Goal: Find specific page/section: Find specific page/section

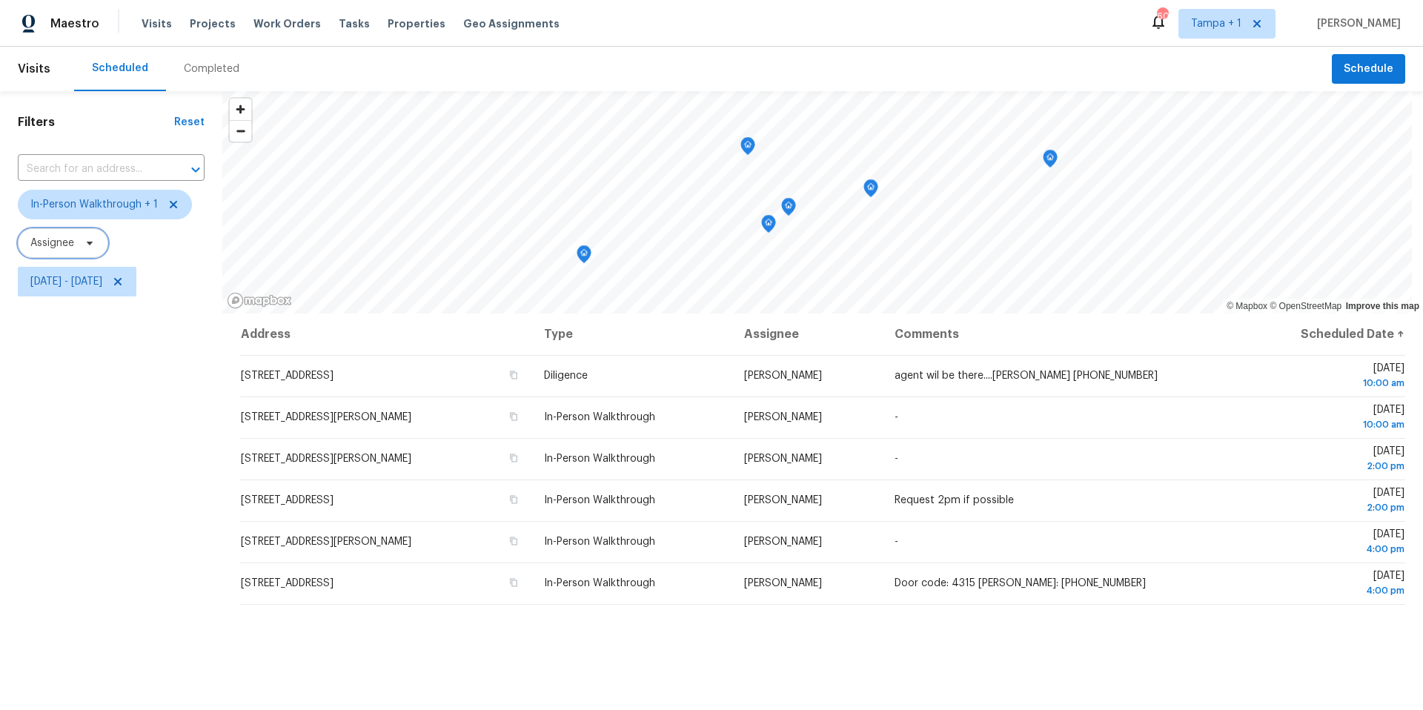
click at [81, 251] on span "Assignee" at bounding box center [63, 243] width 90 height 30
drag, startPoint x: 44, startPoint y: 376, endPoint x: 38, endPoint y: 362, distance: 15.3
click at [44, 375] on div "Filters Reset ​ In-Person Walkthrough + 1 Assignee [DATE] - [DATE]" at bounding box center [111, 486] width 222 height 790
click at [64, 286] on span "[DATE] - [DATE]" at bounding box center [66, 281] width 72 height 15
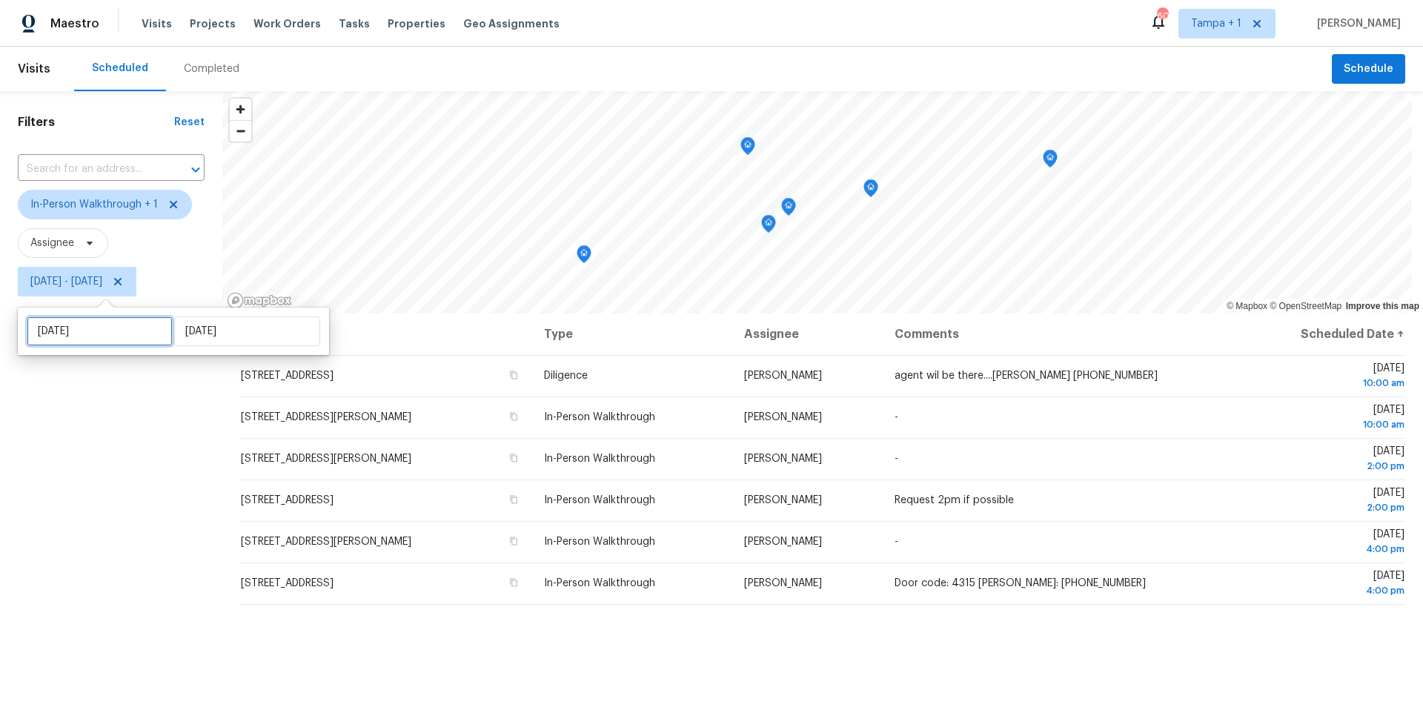
select select "7"
select select "2025"
select select "8"
select select "2025"
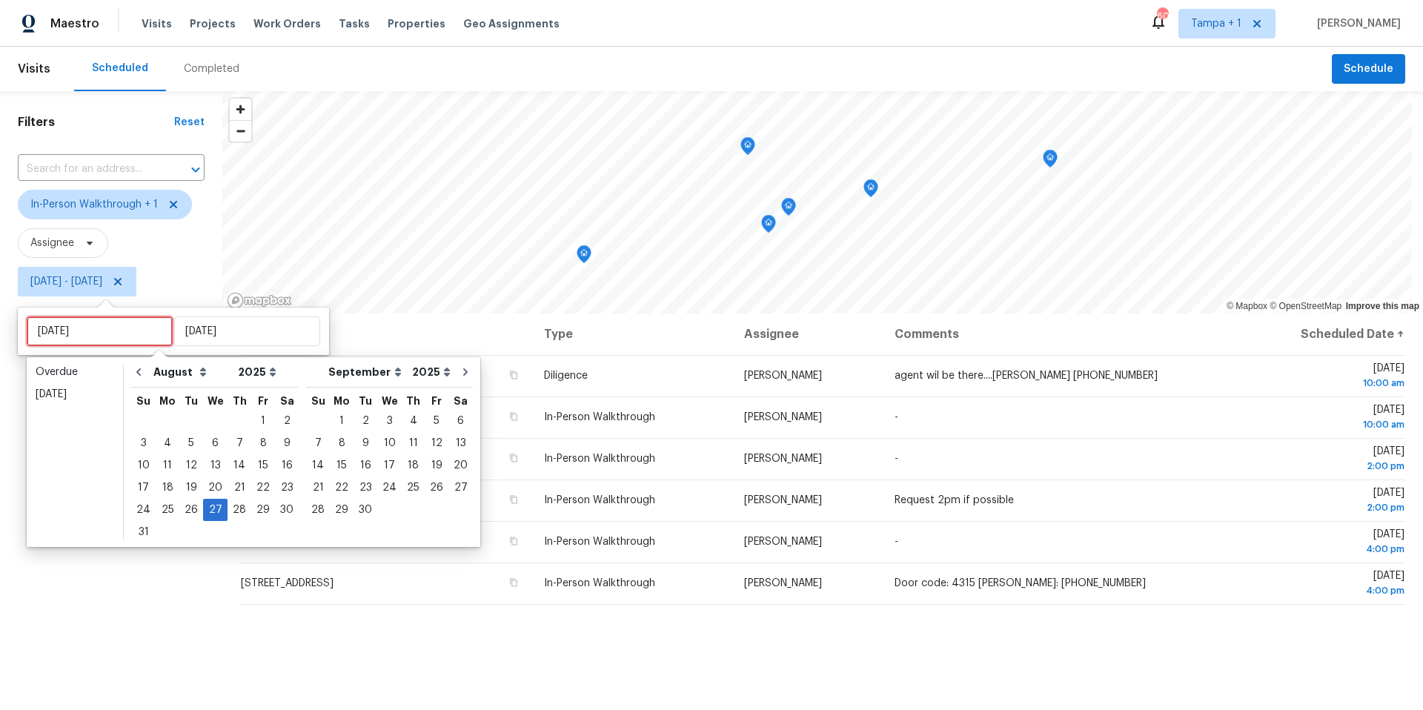
click at [79, 327] on input "[DATE]" at bounding box center [100, 331] width 146 height 30
type input "[DATE]"
click at [233, 520] on div "28" at bounding box center [239, 510] width 24 height 22
type input "[DATE]"
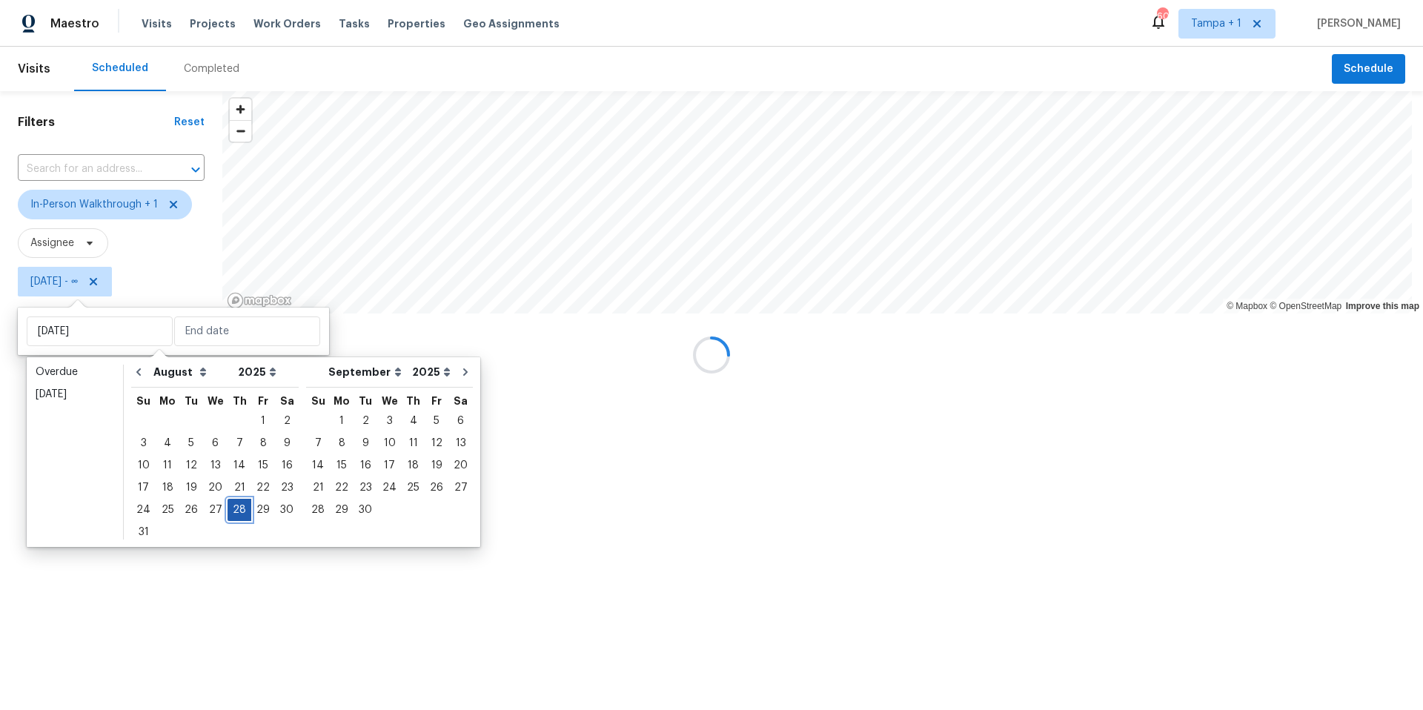
click at [230, 516] on div "28" at bounding box center [239, 509] width 24 height 21
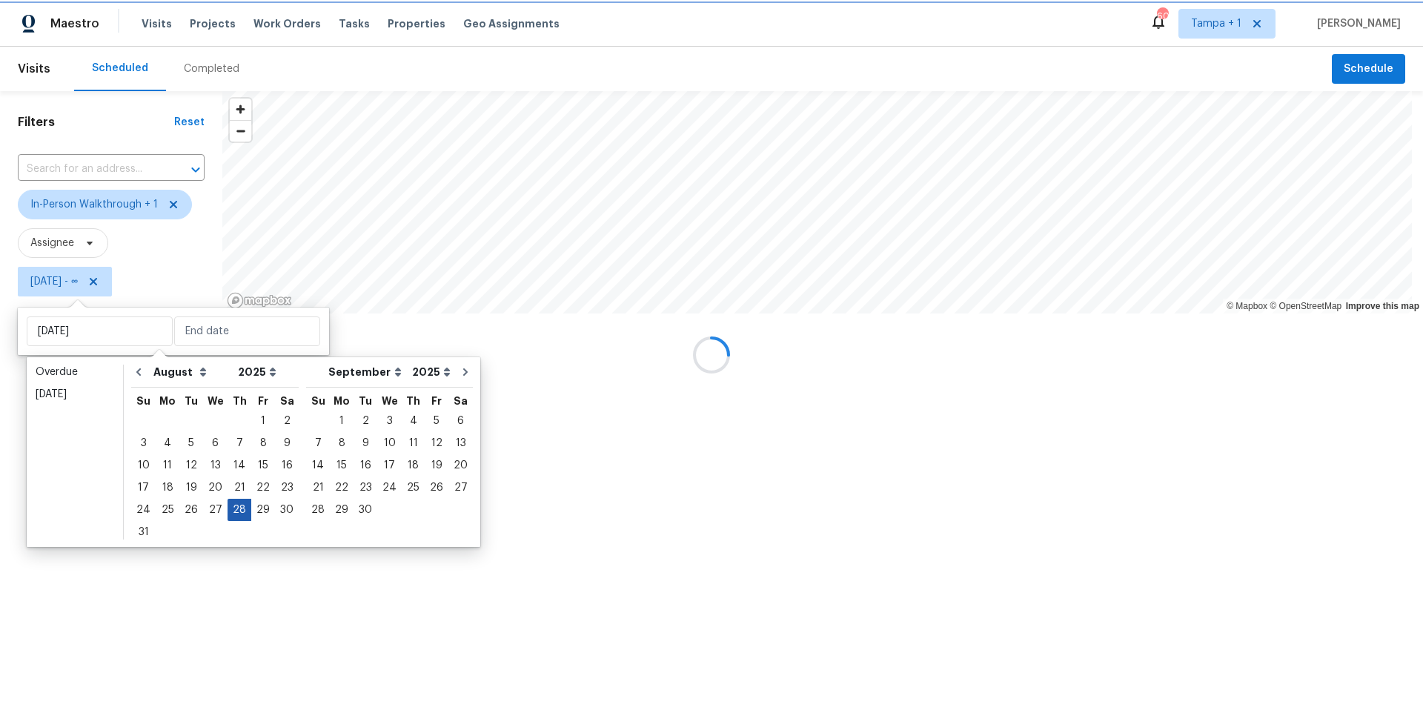
type input "[DATE]"
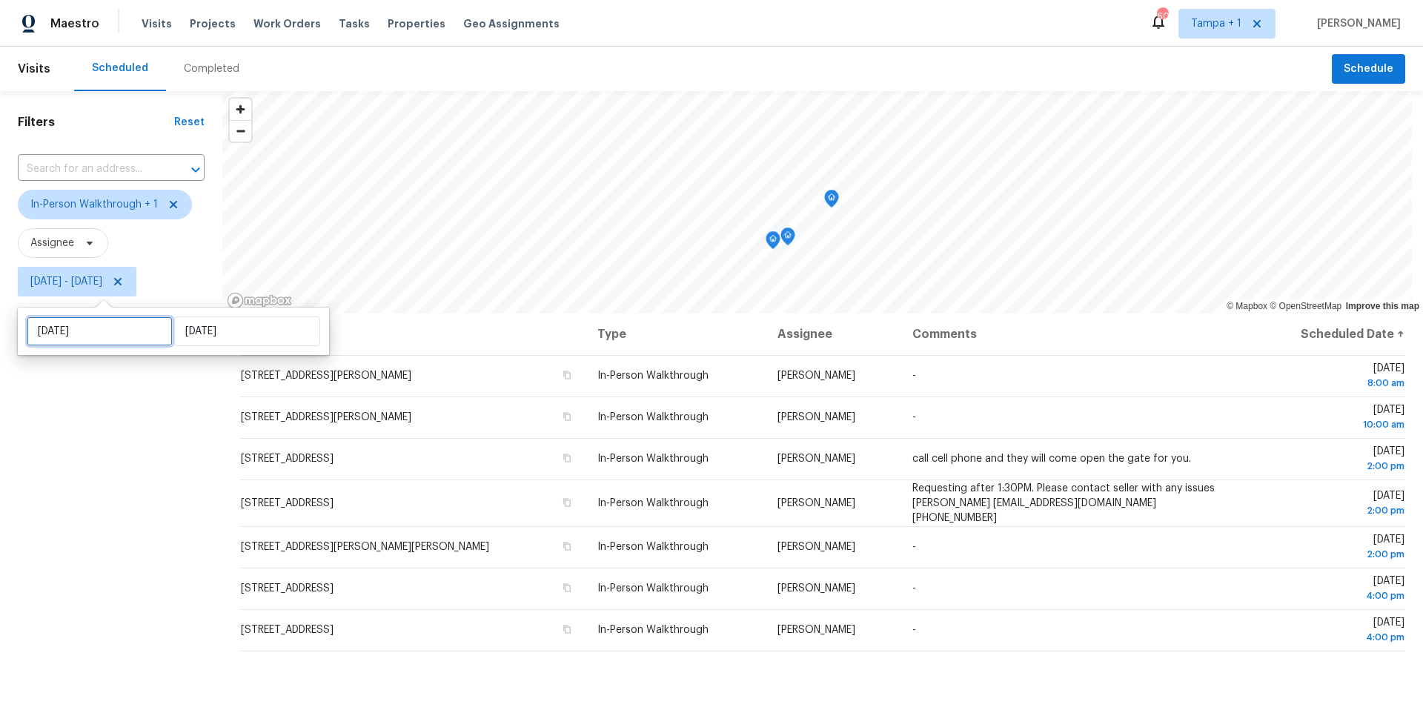
select select "7"
select select "2025"
select select "8"
select select "2025"
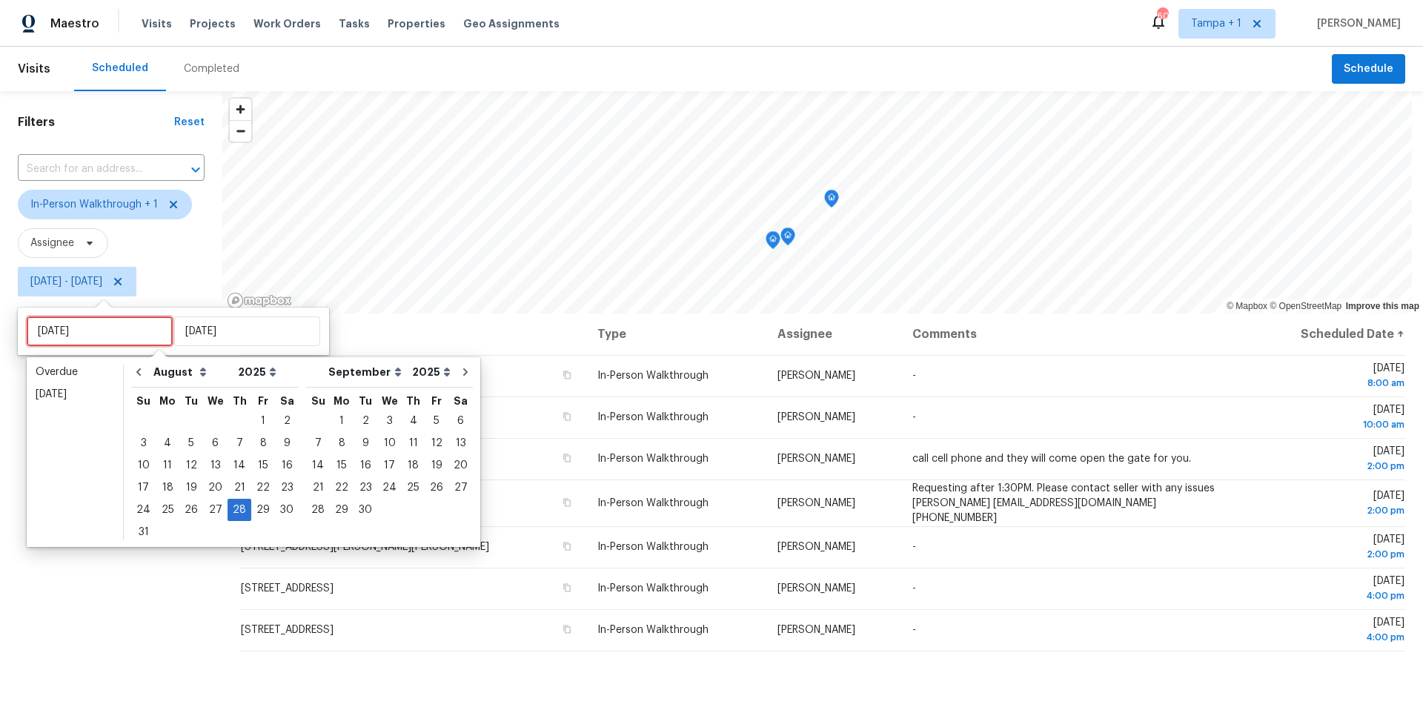
click at [81, 322] on input "[DATE]" at bounding box center [100, 331] width 146 height 30
click at [169, 510] on div "25" at bounding box center [168, 509] width 24 height 21
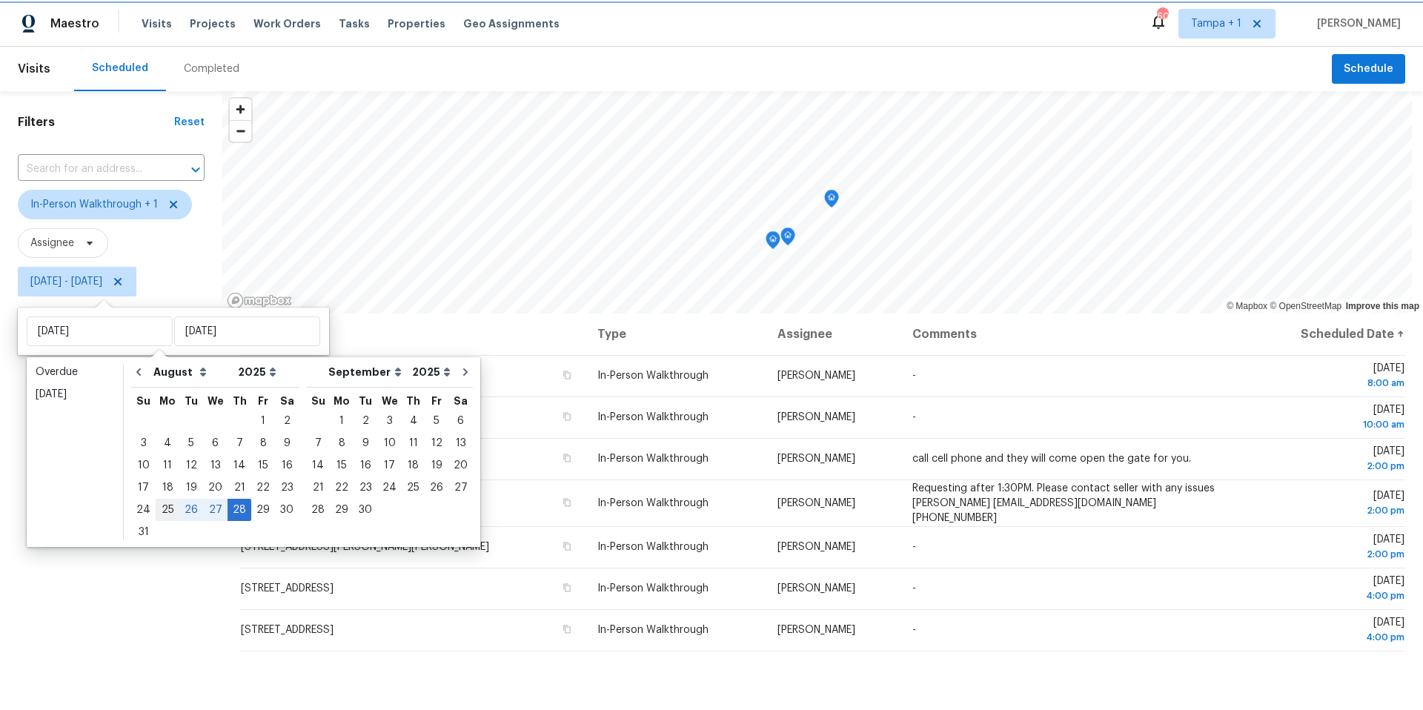
type input "[DATE]"
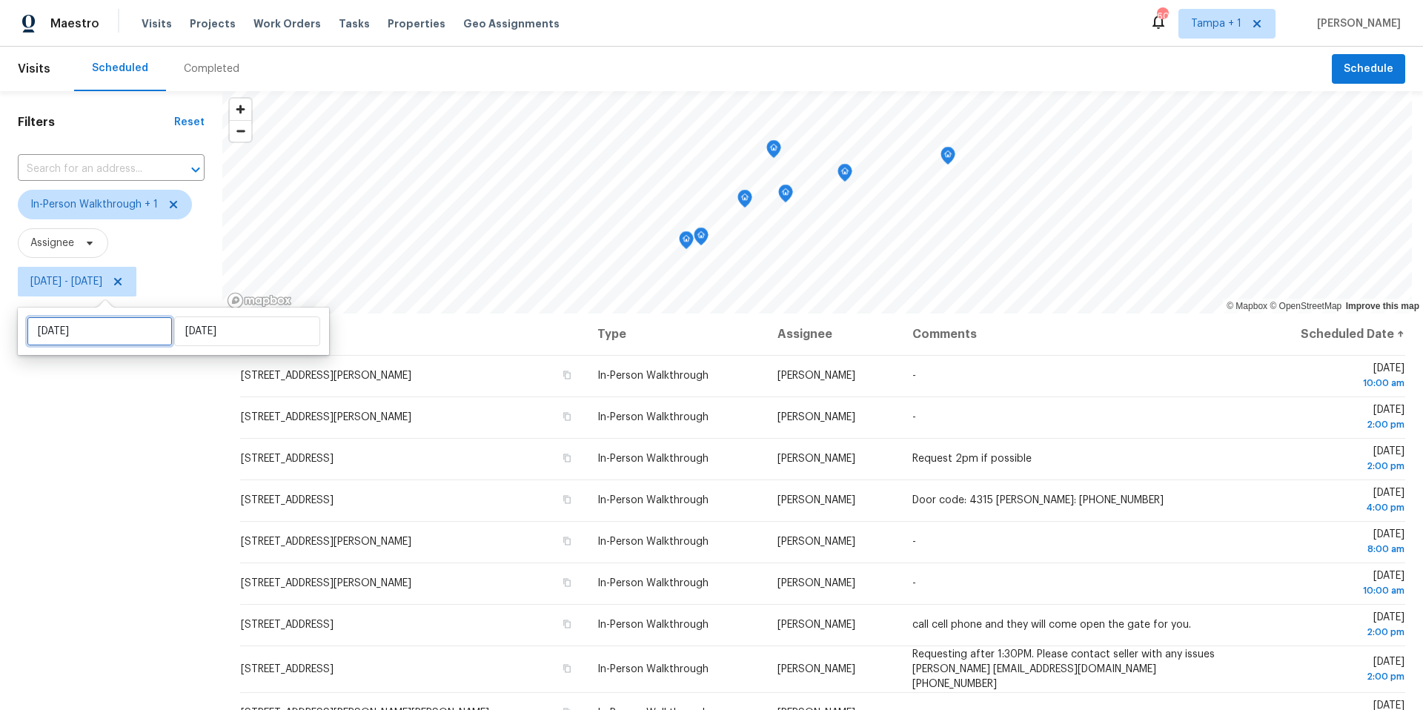
select select "7"
select select "2025"
select select "8"
select select "2025"
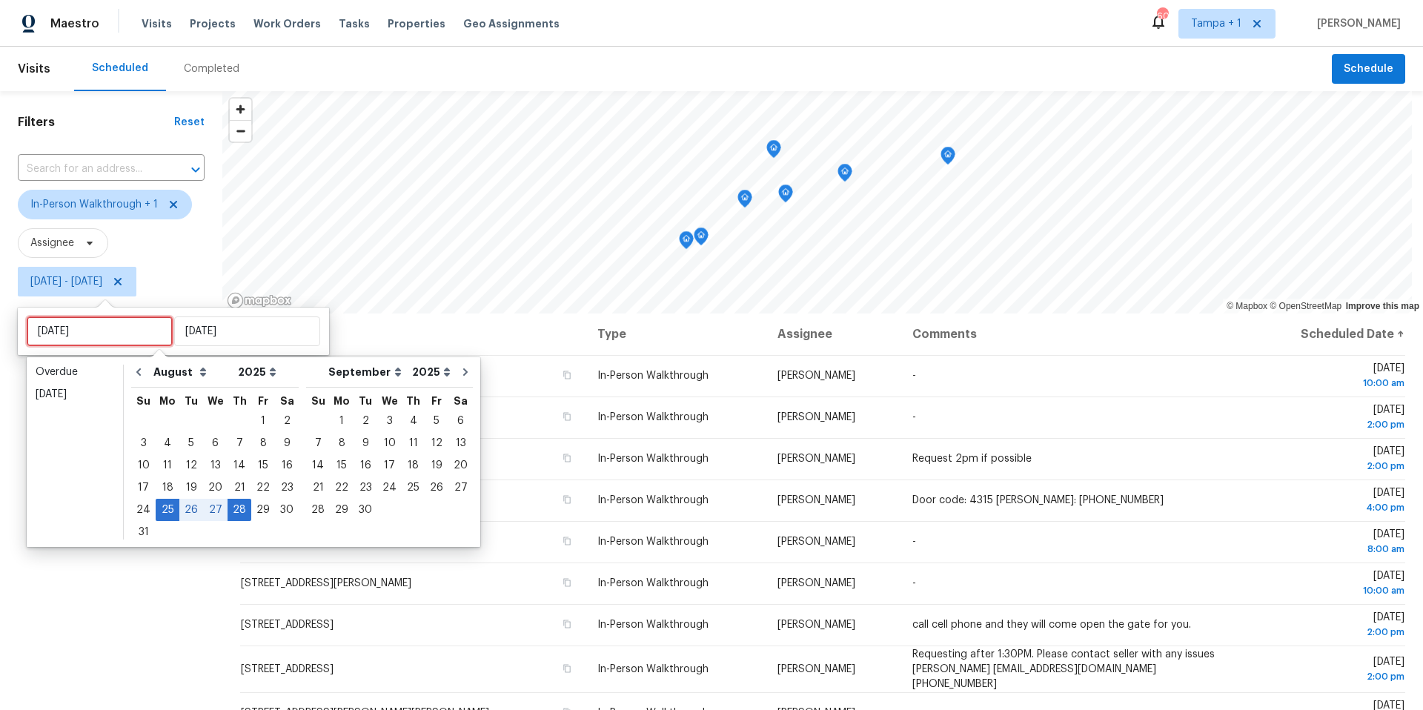
click at [136, 330] on input "[DATE]" at bounding box center [100, 331] width 146 height 30
click at [184, 514] on div "26" at bounding box center [191, 509] width 24 height 21
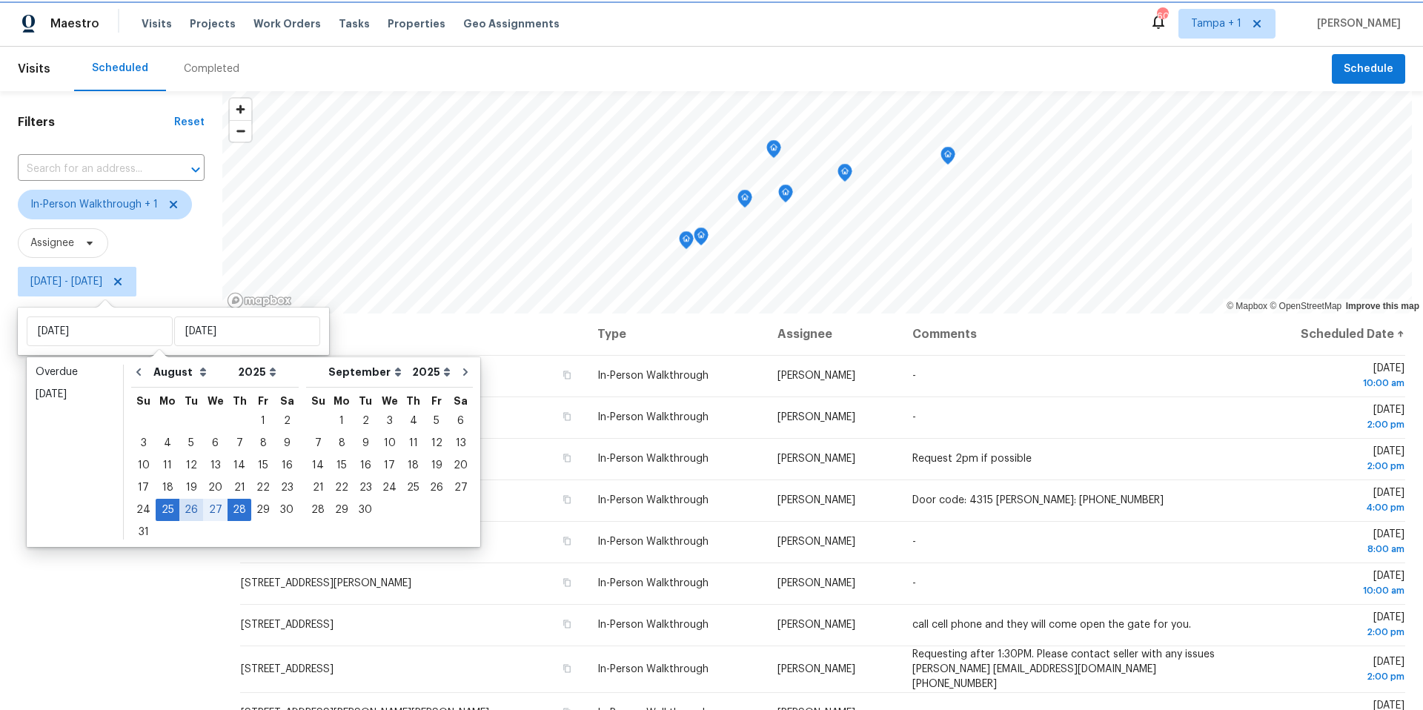
type input "[DATE]"
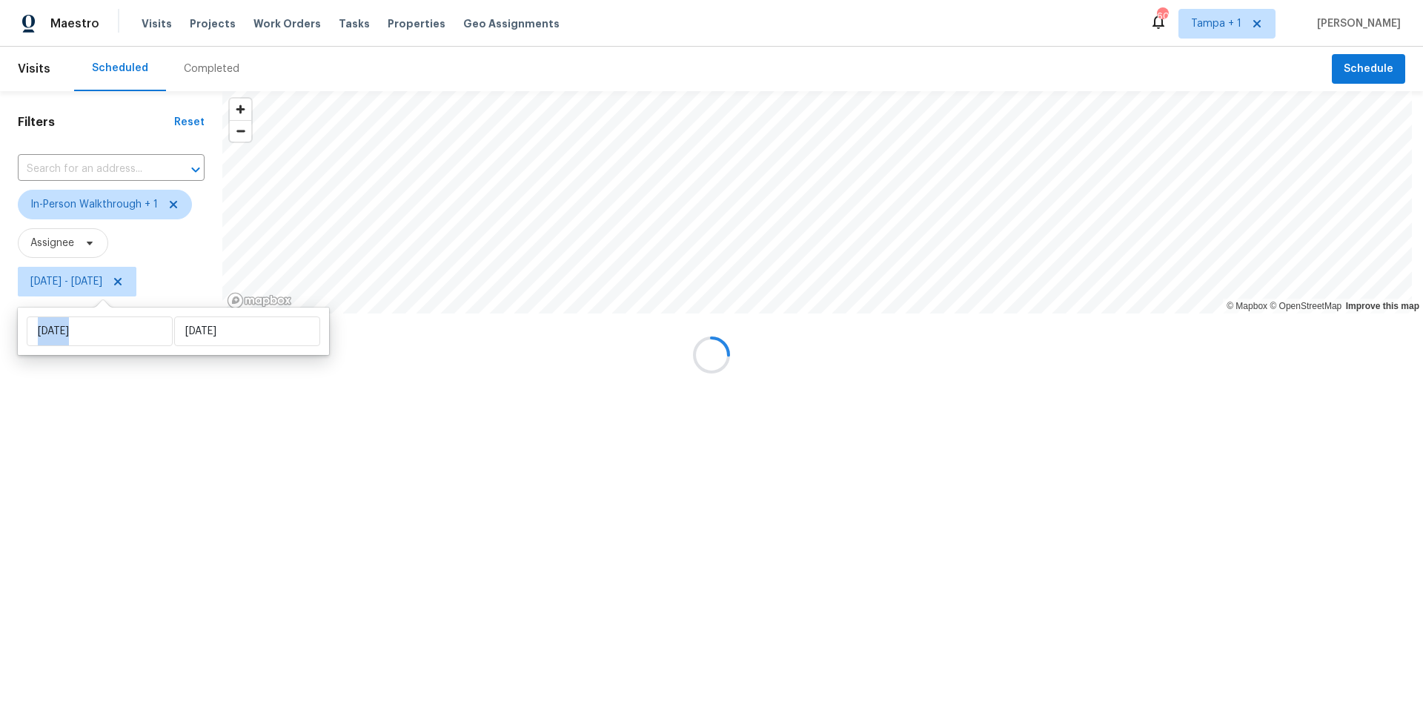
click at [184, 514] on div at bounding box center [711, 355] width 1423 height 710
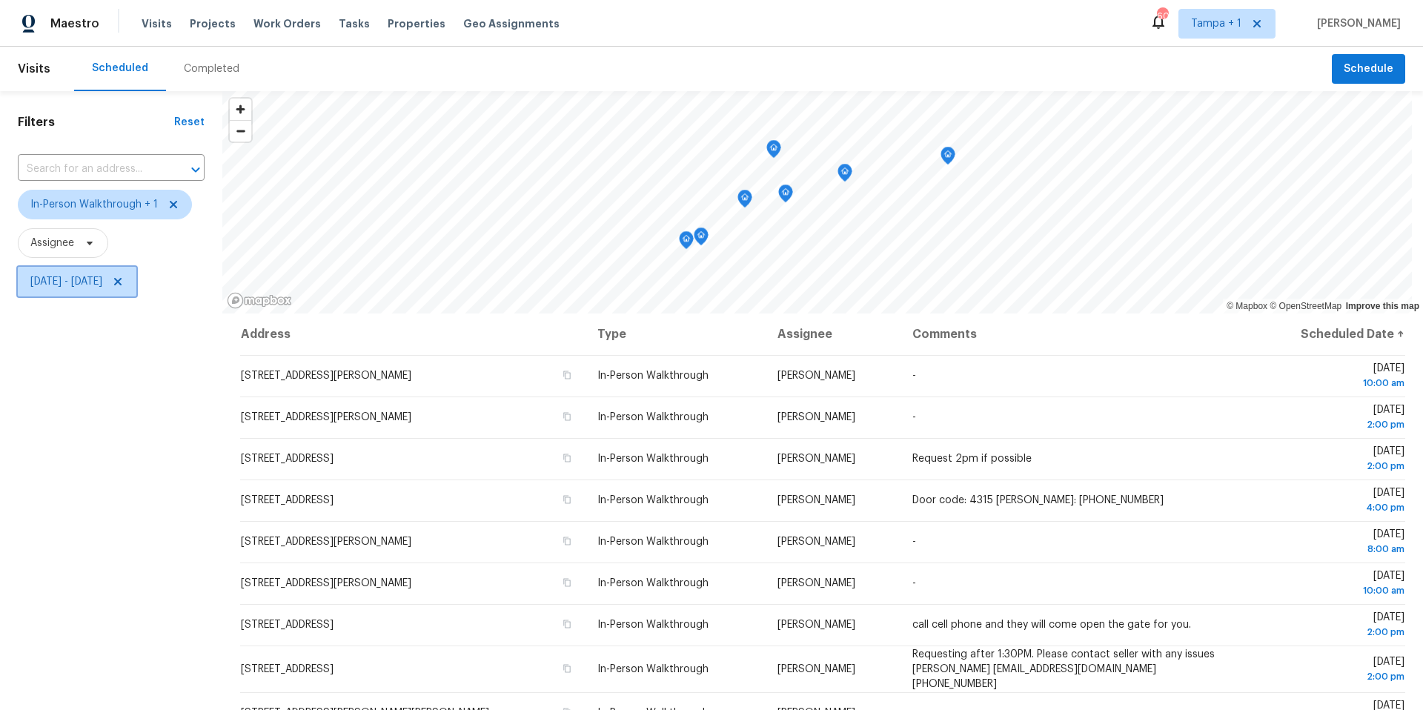
click at [102, 282] on span "[DATE] - [DATE]" at bounding box center [66, 281] width 72 height 15
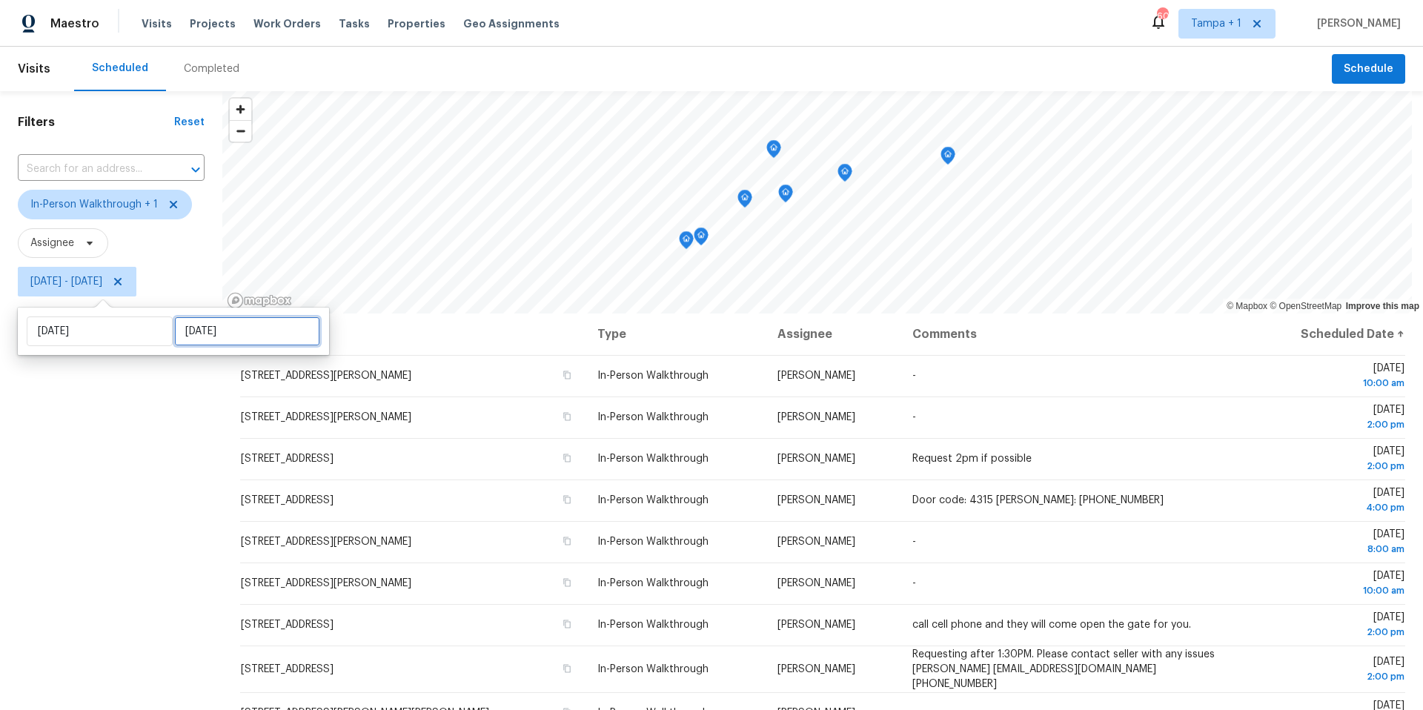
select select "7"
select select "2025"
select select "8"
select select "2025"
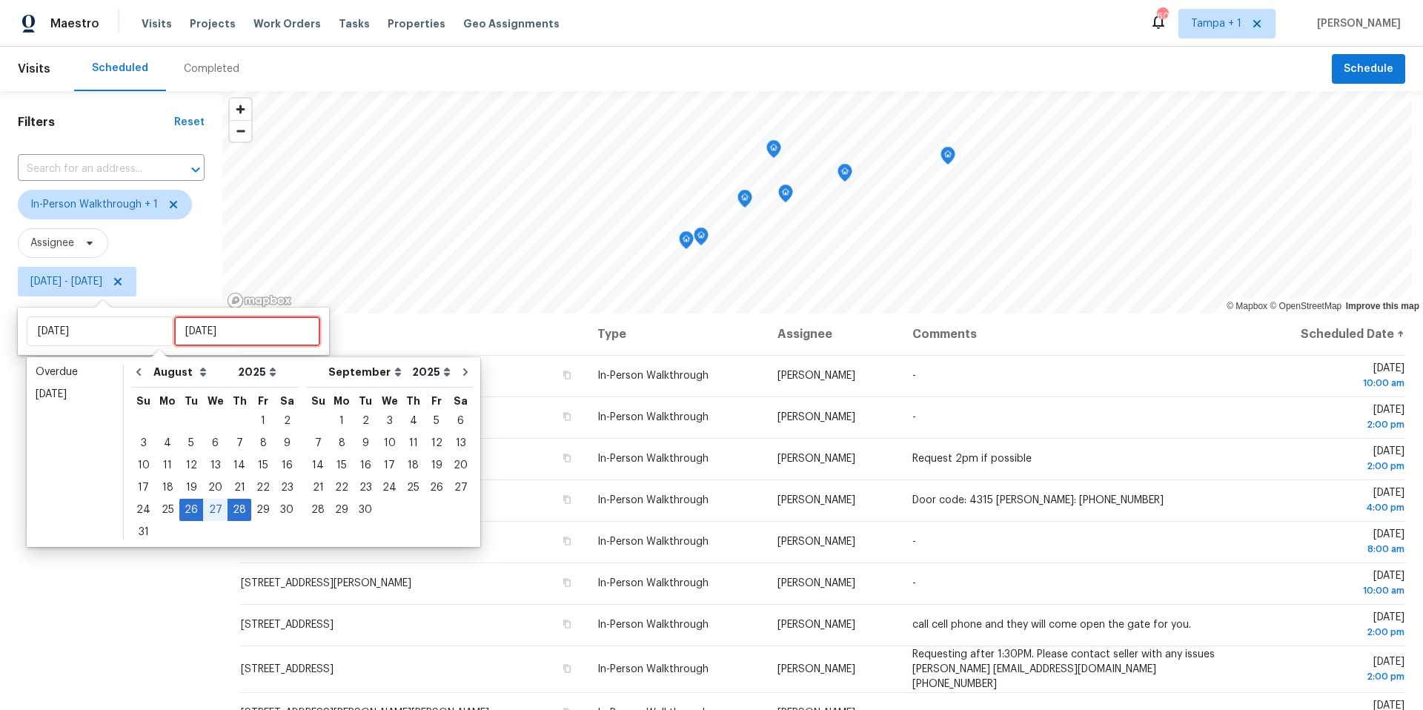
click at [208, 333] on input "[DATE]" at bounding box center [247, 331] width 146 height 30
type input "[DATE]"
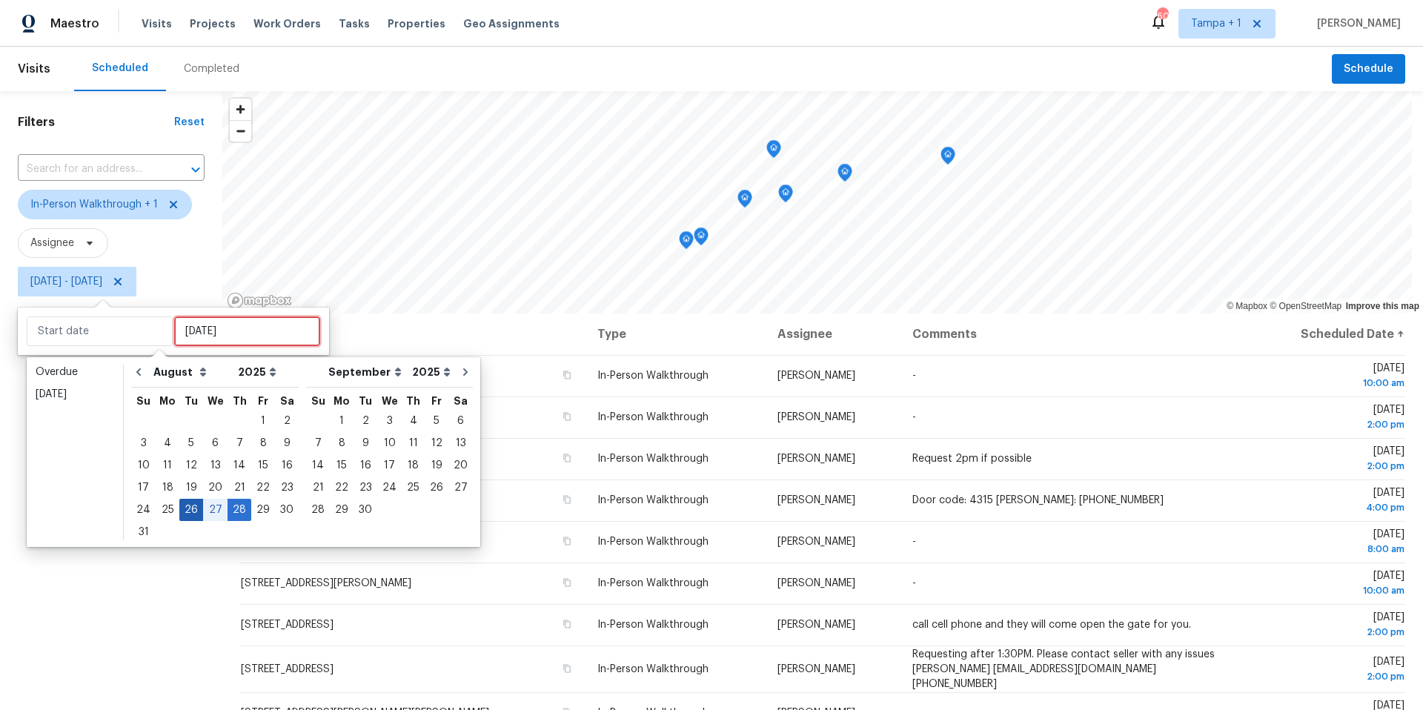
type input "[DATE]"
click at [191, 511] on div "26" at bounding box center [191, 509] width 24 height 21
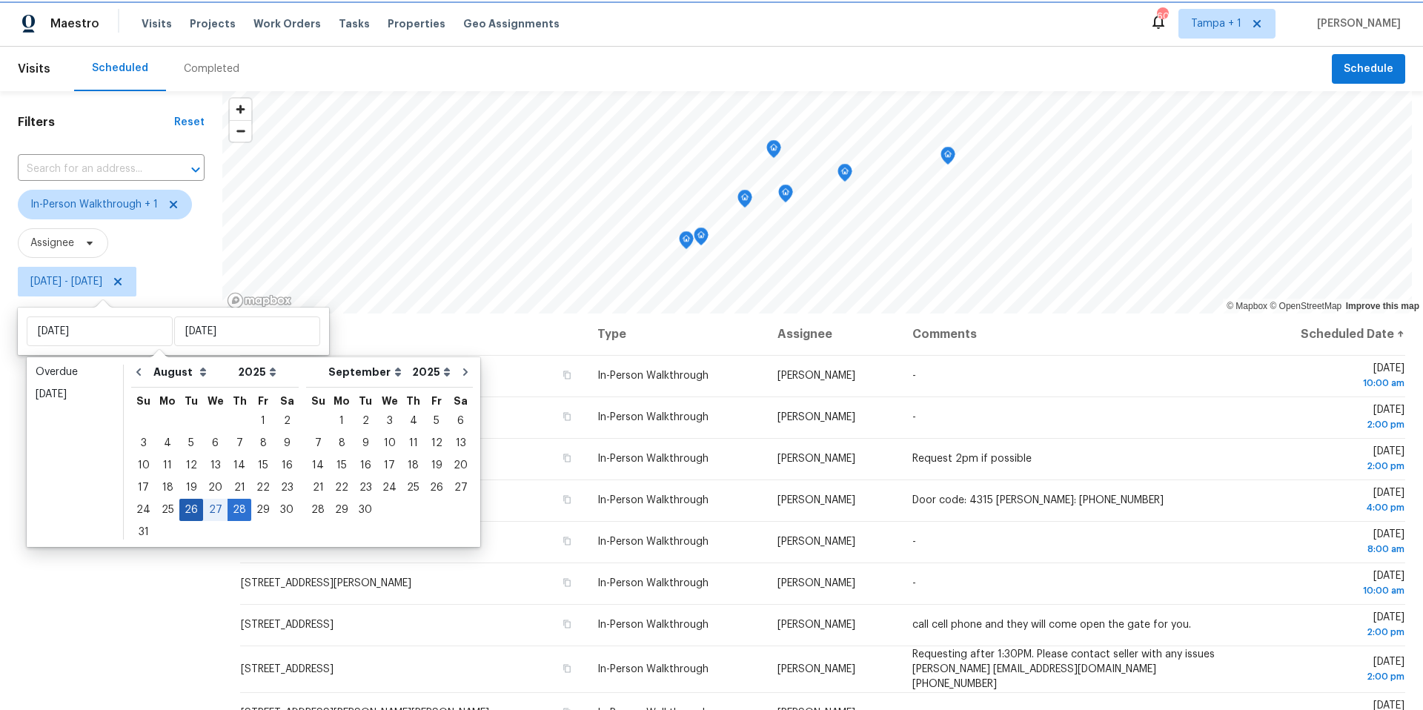
type input "[DATE]"
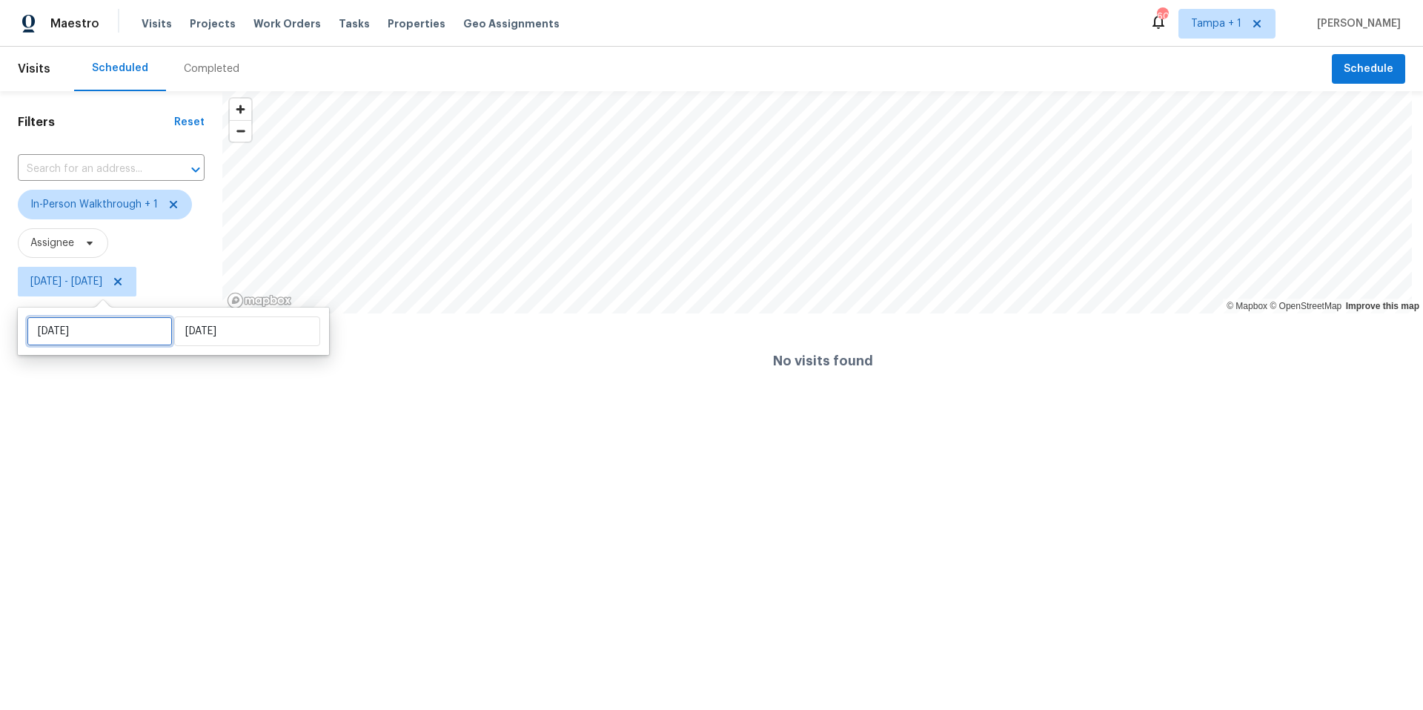
select select "7"
select select "2025"
select select "8"
select select "2025"
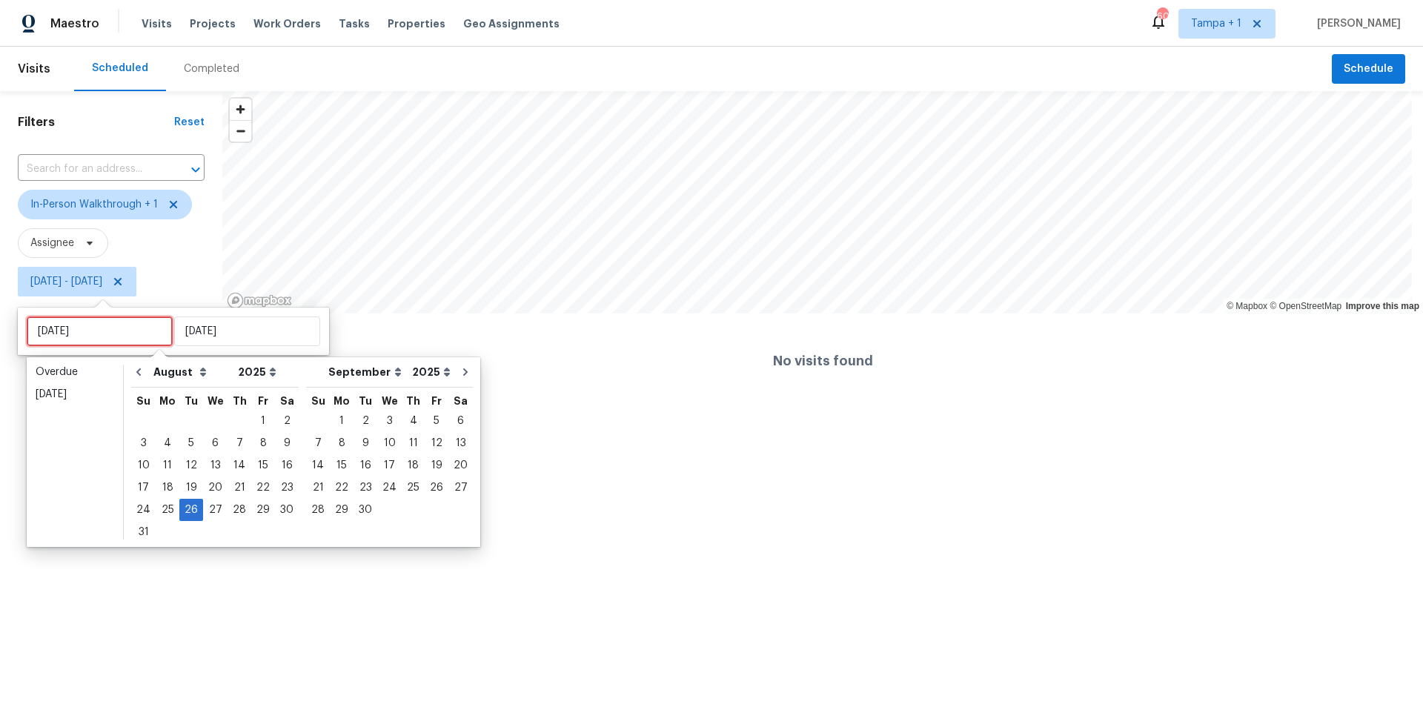
click at [118, 341] on input "[DATE]" at bounding box center [100, 331] width 146 height 30
type input "[DATE]"
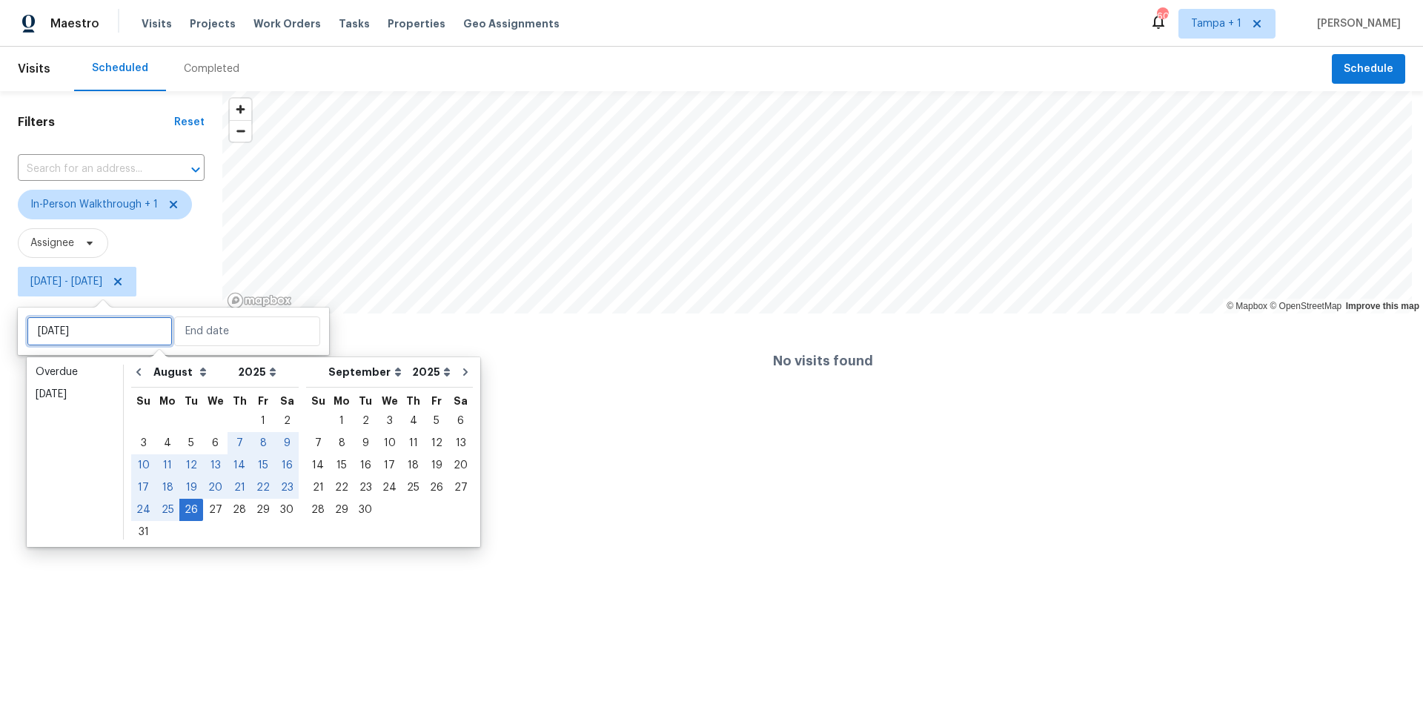
type input "[DATE]"
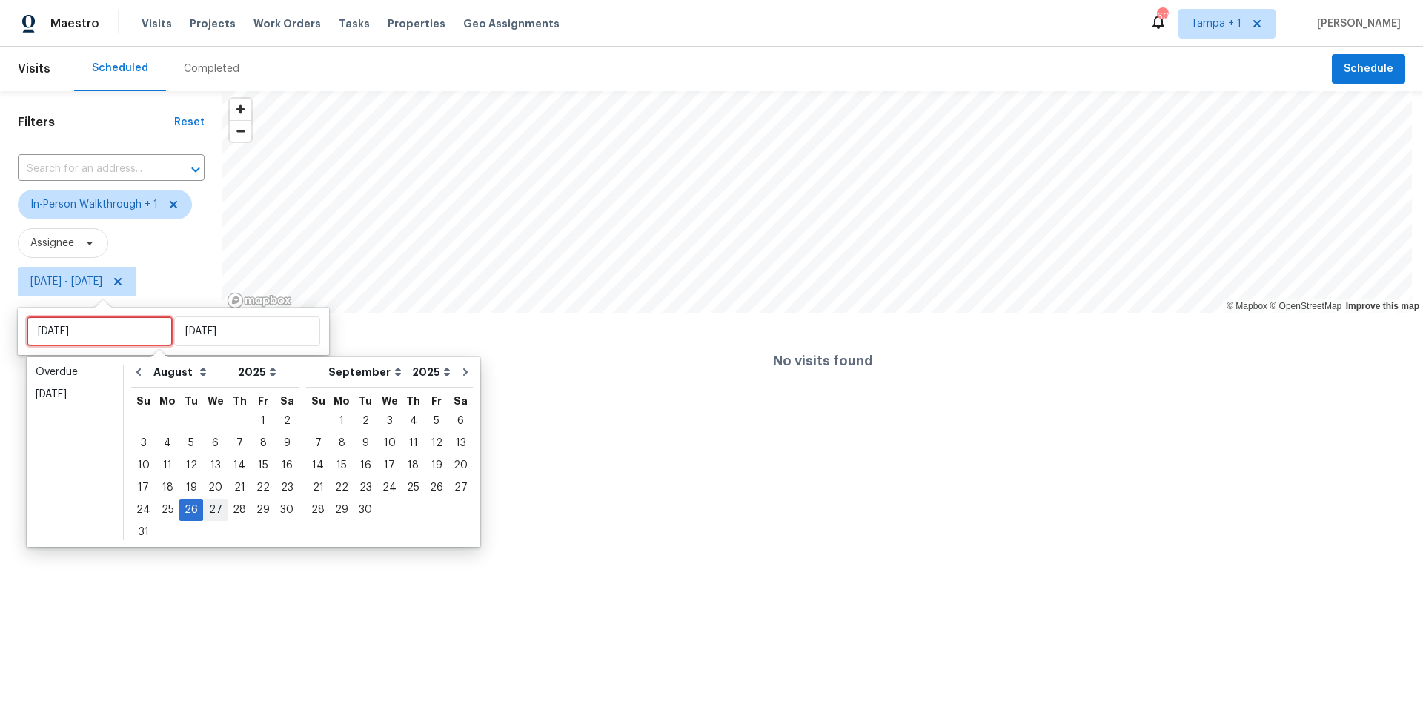
type input "[DATE]"
click at [203, 502] on div "27" at bounding box center [215, 509] width 24 height 21
type input "[DATE]"
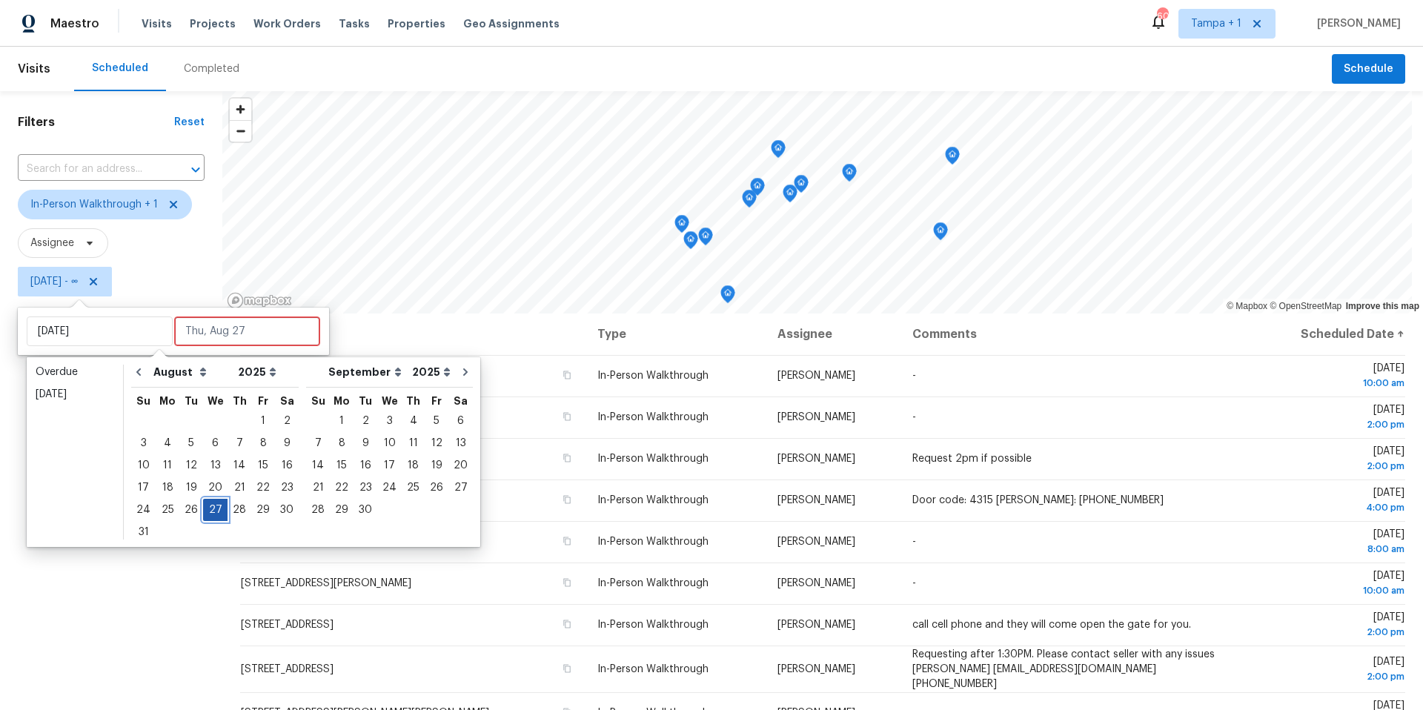
click at [206, 508] on div "27" at bounding box center [215, 509] width 24 height 21
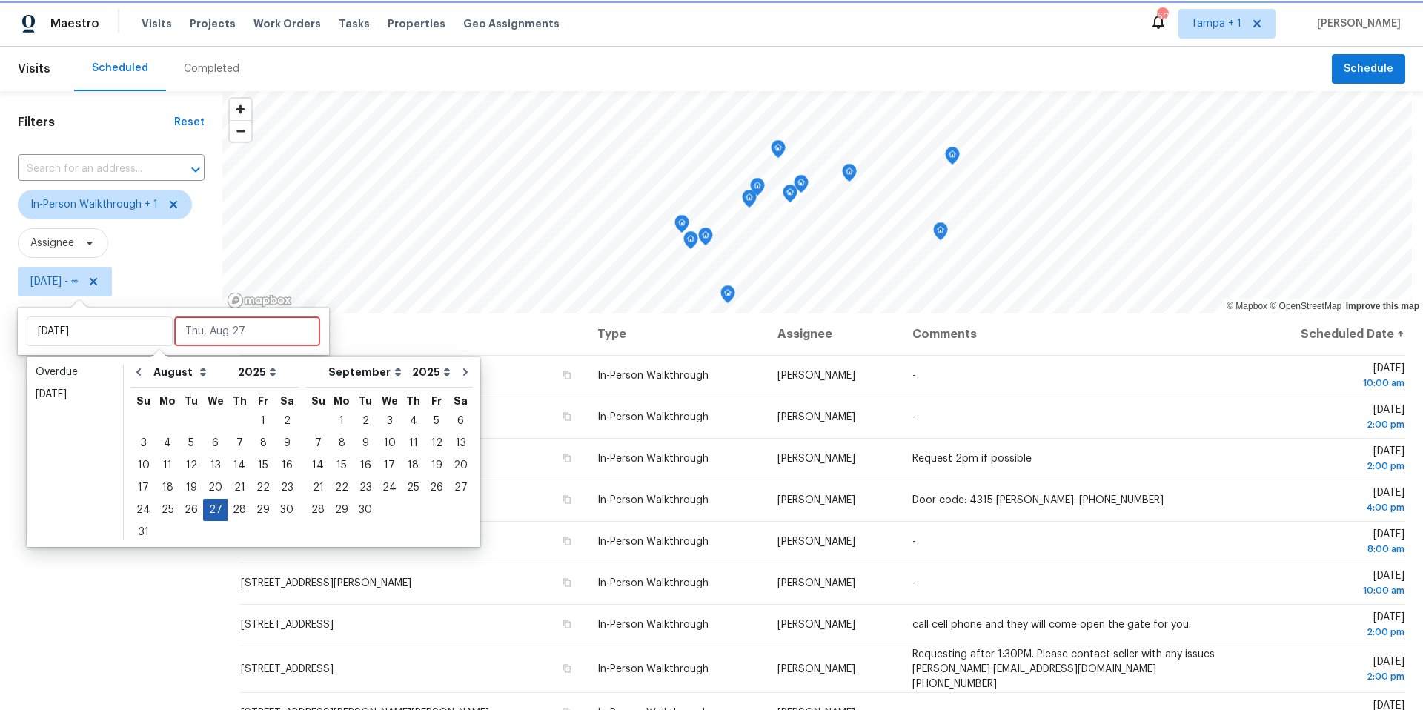
type input "[DATE]"
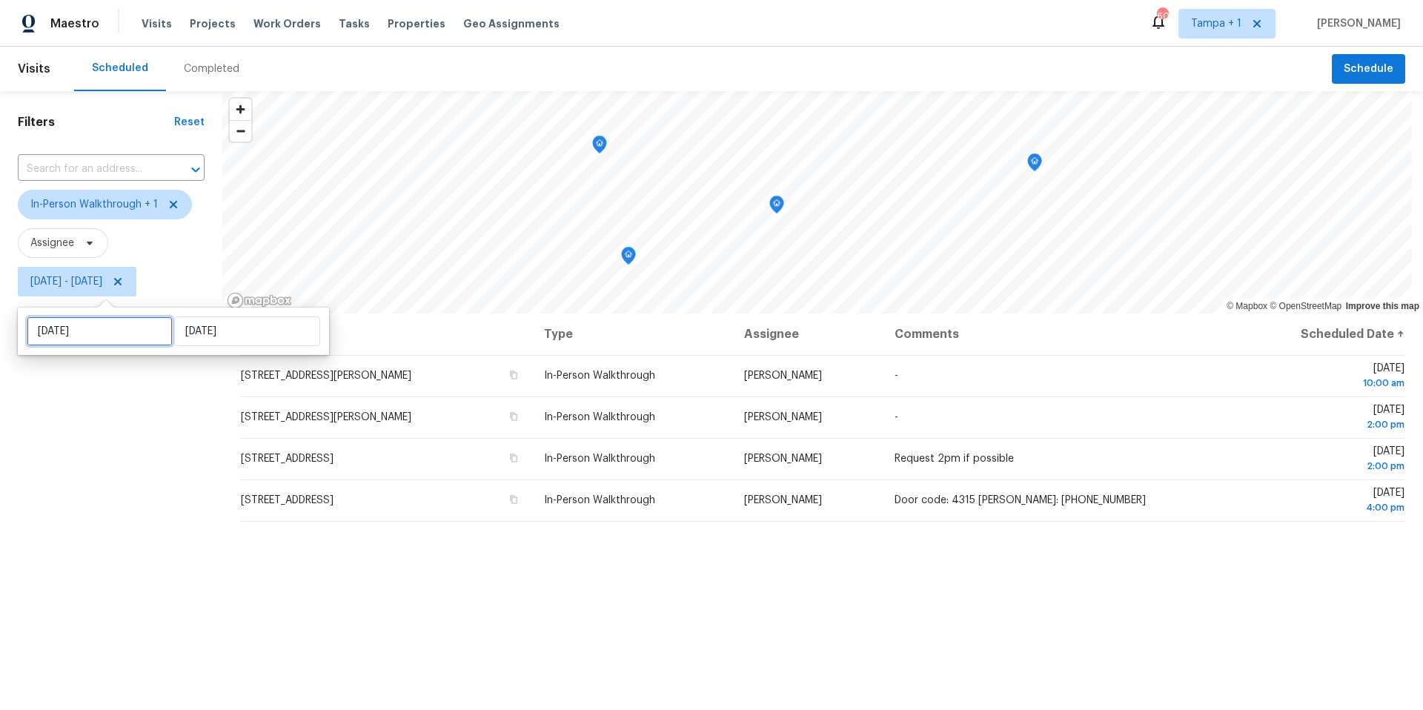
select select "7"
select select "2025"
select select "8"
select select "2025"
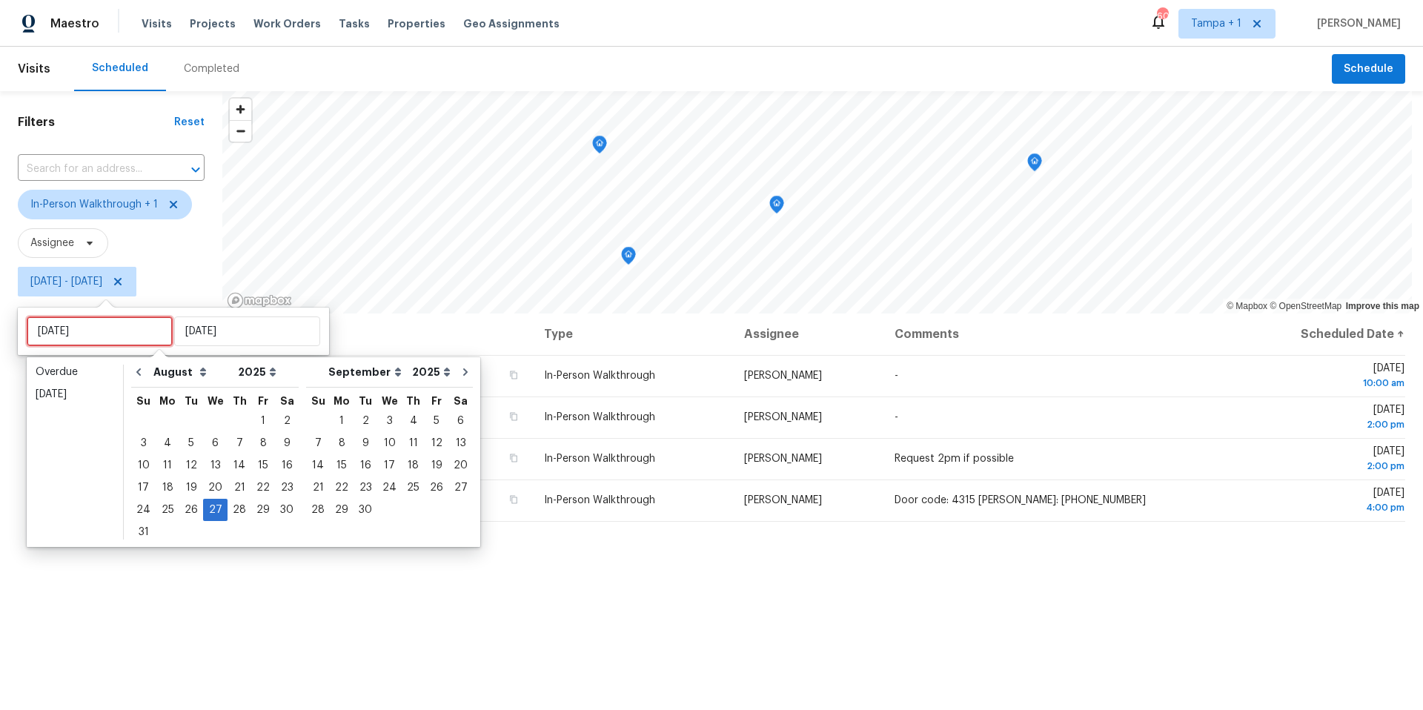
click at [80, 342] on input "[DATE]" at bounding box center [100, 331] width 146 height 30
type input "[DATE]"
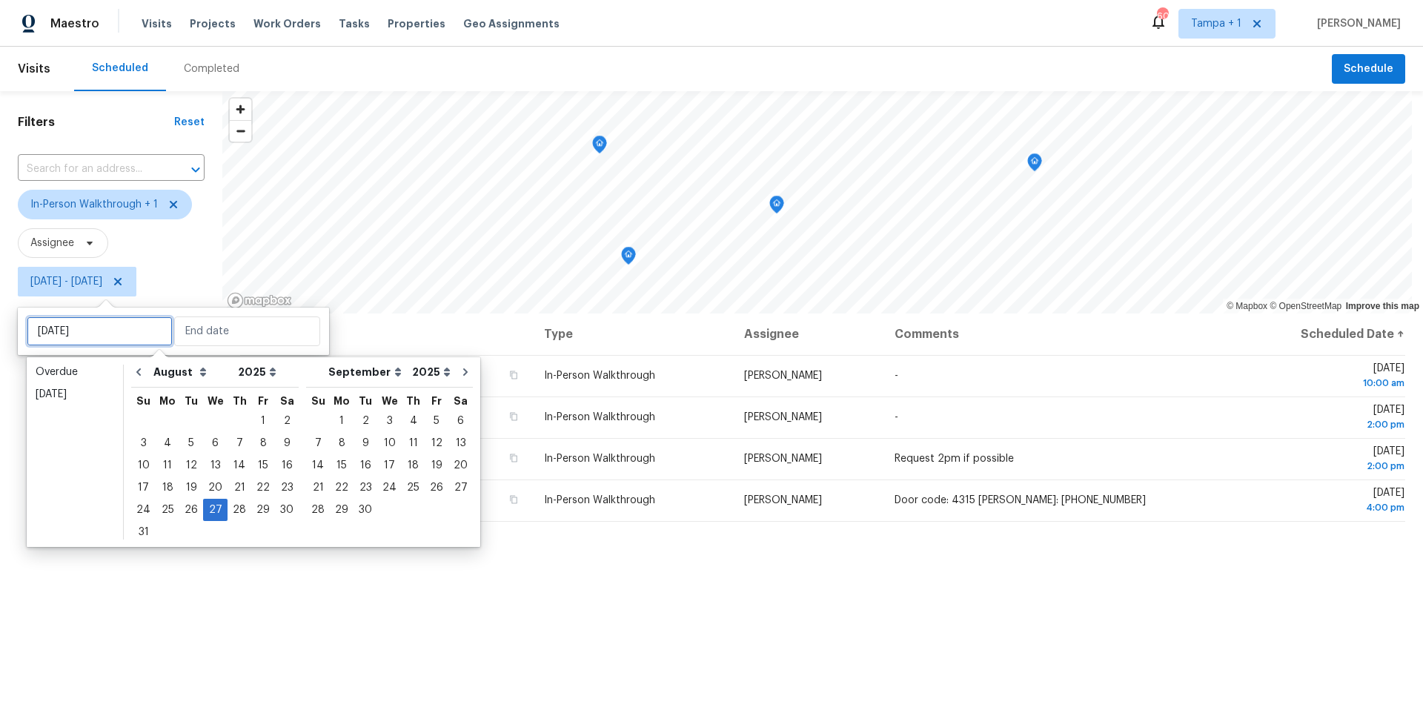
type input "[DATE]"
click at [207, 591] on div "Filters Reset ​ In-Person Walkthrough + 1 Assignee [DATE] - [DATE]" at bounding box center [111, 486] width 222 height 790
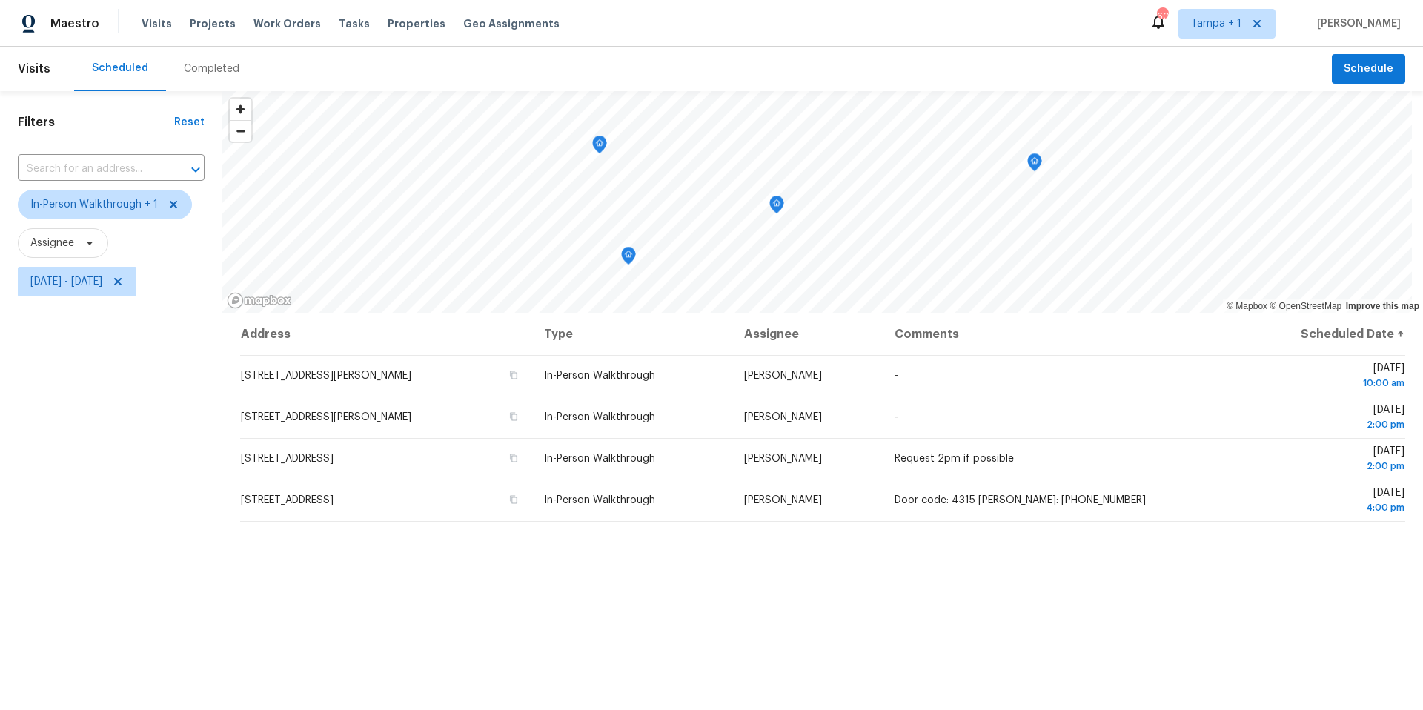
click at [206, 70] on div "Completed" at bounding box center [212, 68] width 56 height 15
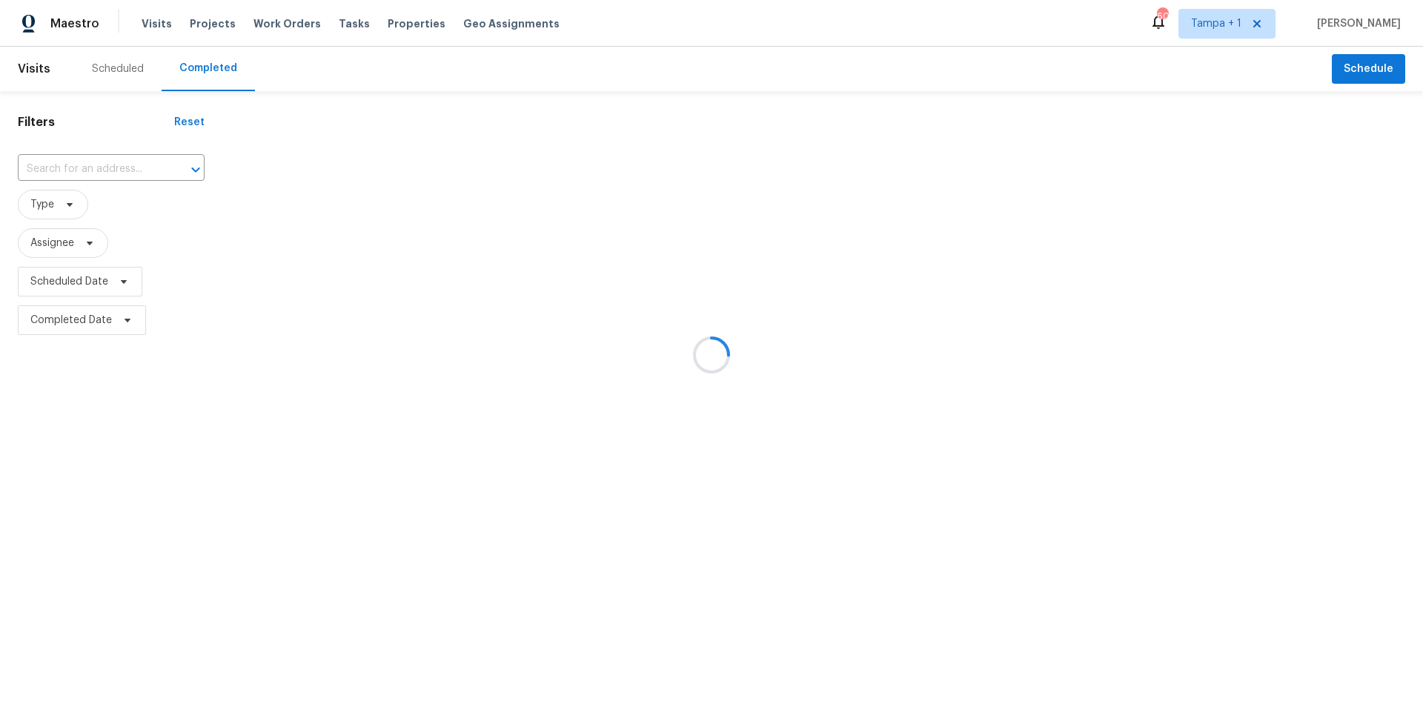
click at [206, 70] on div at bounding box center [711, 355] width 1423 height 710
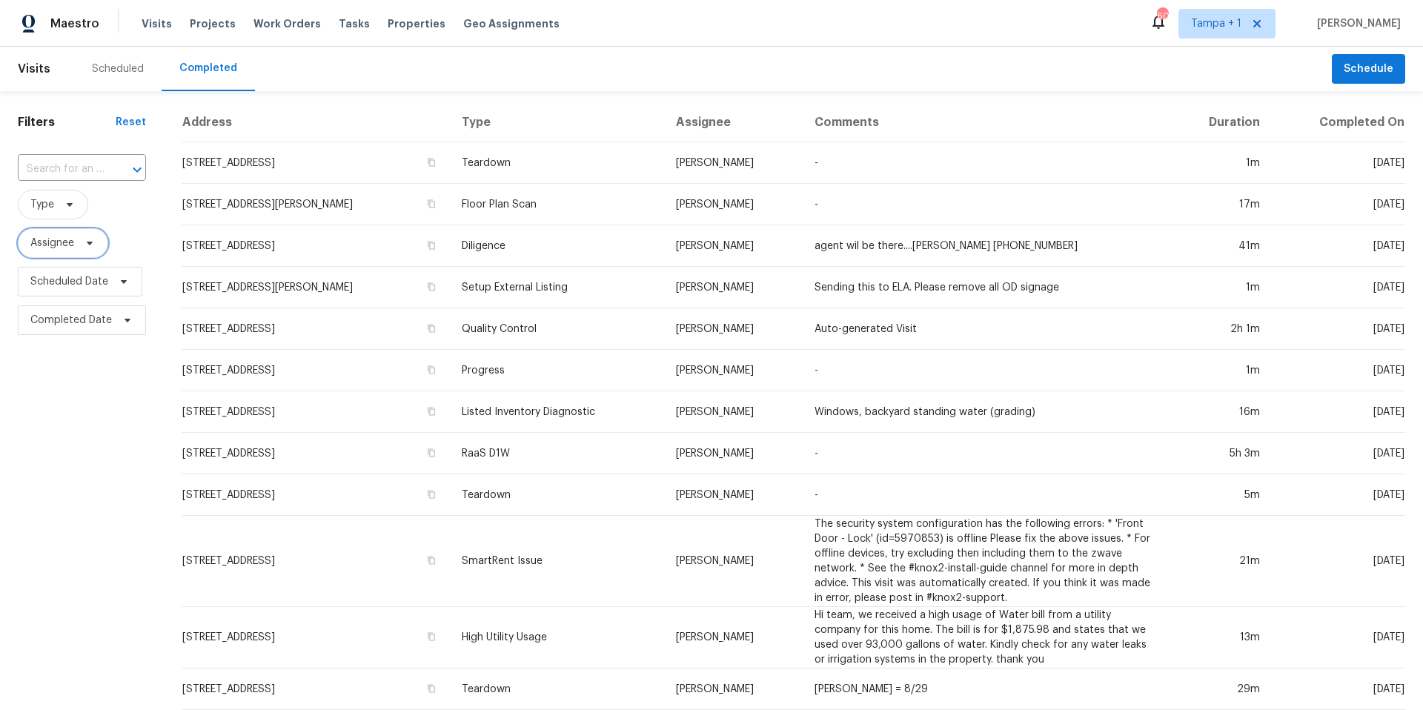
click at [52, 244] on span "Assignee" at bounding box center [52, 243] width 44 height 15
click at [56, 214] on span "Type" at bounding box center [53, 205] width 70 height 30
type input "dil"
click at [112, 281] on div "Diligence" at bounding box center [104, 285] width 164 height 21
click at [63, 291] on label "Diligence" at bounding box center [58, 285] width 63 height 15
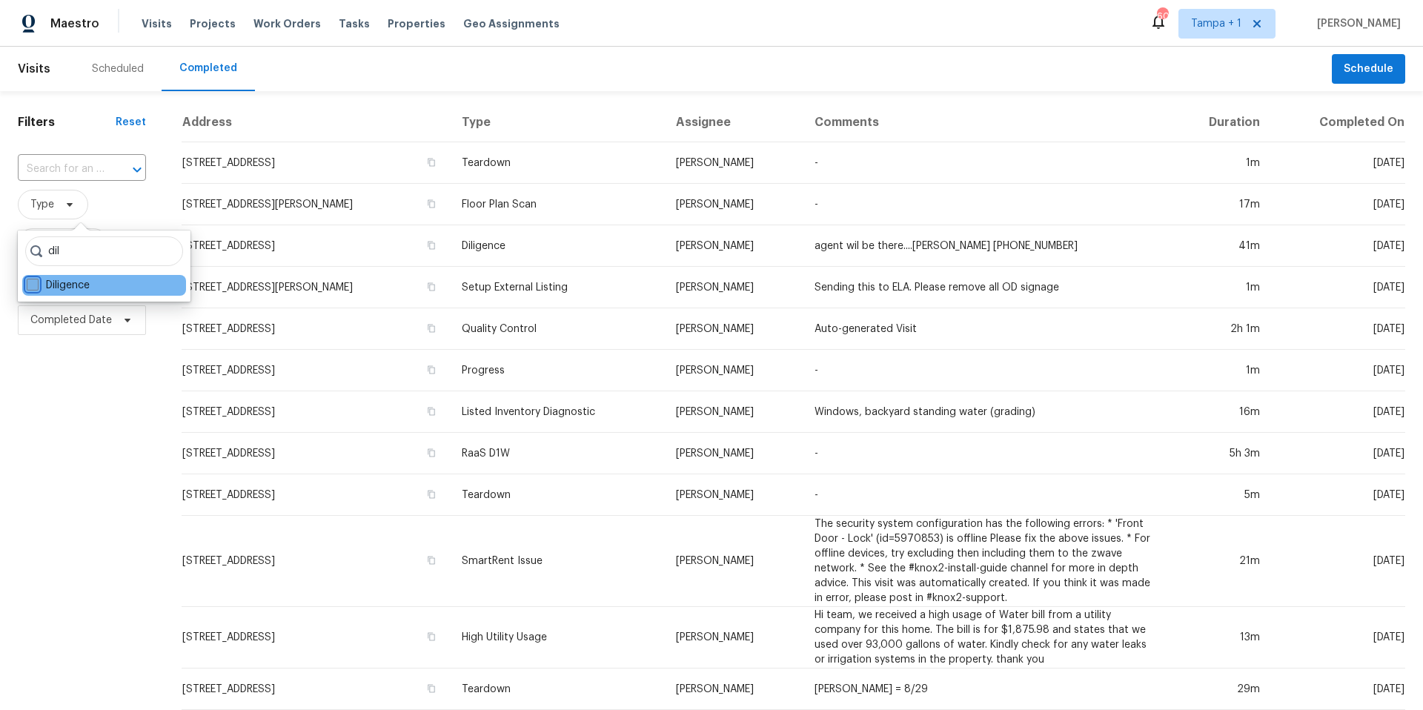
click at [36, 287] on input "Diligence" at bounding box center [32, 283] width 10 height 10
checkbox input "true"
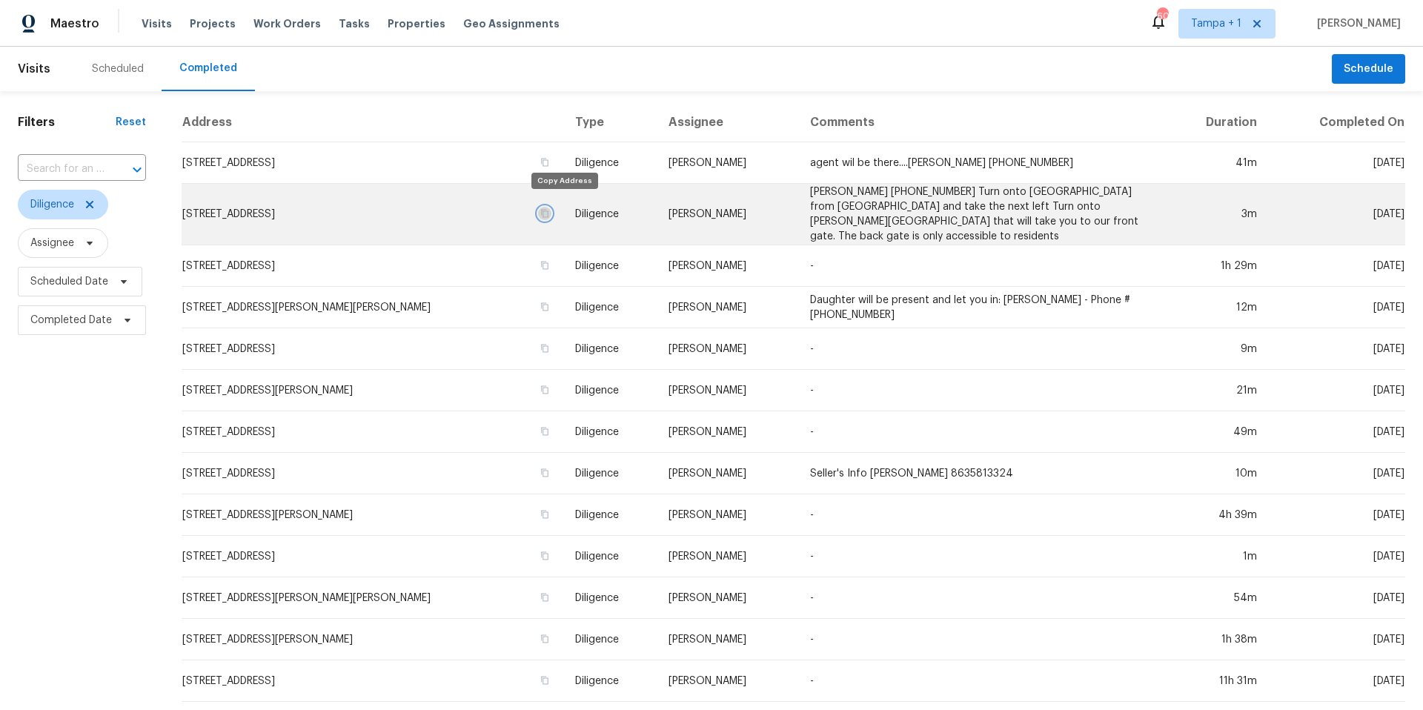
click at [549, 209] on icon "button" at bounding box center [544, 213] width 9 height 9
